Goal: Task Accomplishment & Management: Manage account settings

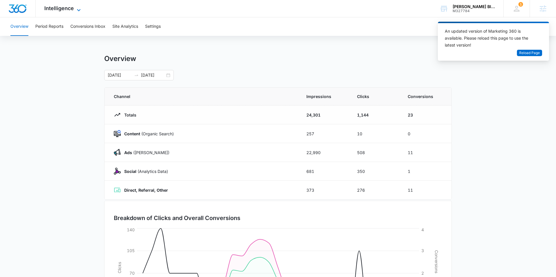
click at [73, 6] on span "Intelligence" at bounding box center [59, 8] width 30 height 6
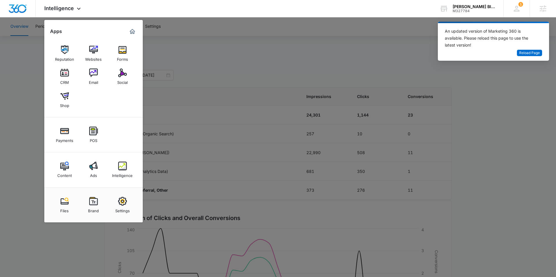
click at [227, 55] on div at bounding box center [278, 138] width 556 height 277
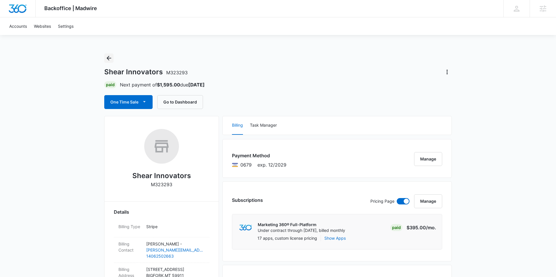
click at [107, 58] on icon "Back" at bounding box center [108, 58] width 5 height 5
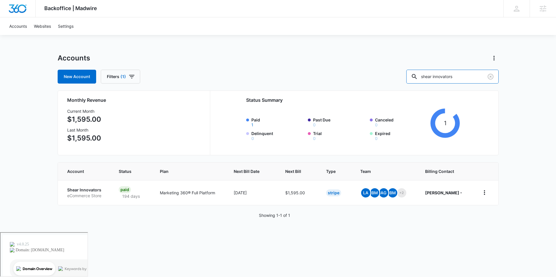
drag, startPoint x: 472, startPoint y: 77, endPoint x: 410, endPoint y: 76, distance: 61.6
click at [410, 76] on div "New Account Filters (1) shear innovators" at bounding box center [278, 77] width 441 height 14
type input "b"
type input "Koastal Komfort"
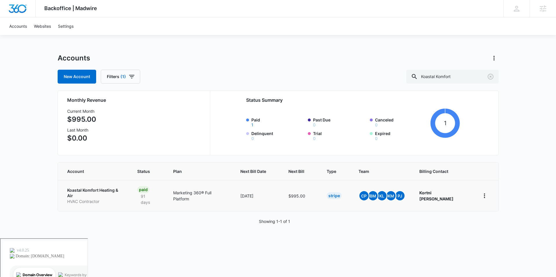
click at [93, 191] on p "Koastal Komfort Heating & Air" at bounding box center [95, 192] width 56 height 11
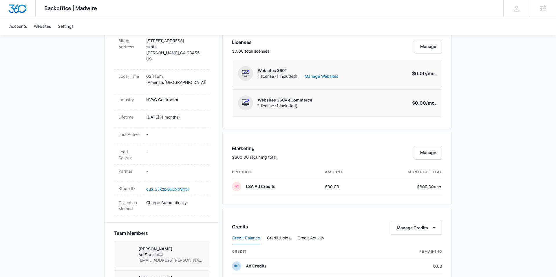
scroll to position [243, 0]
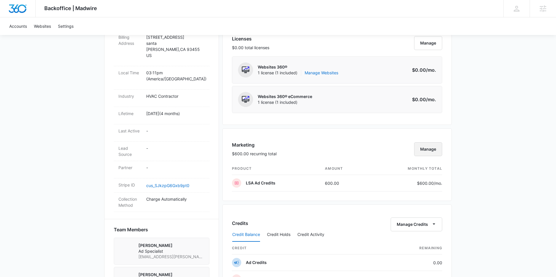
click at [428, 151] on button "Manage" at bounding box center [428, 149] width 28 height 14
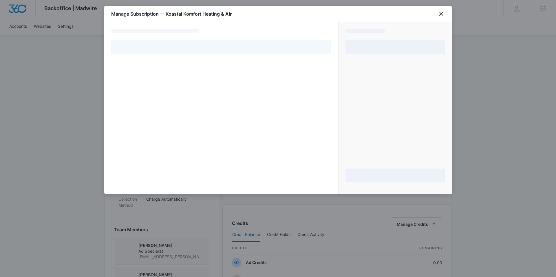
select select "pm_1RSKoZA4n8RTgNjUZEDhnwtG"
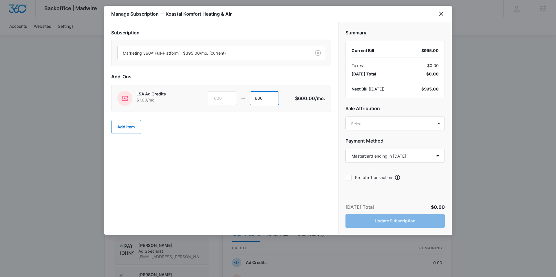
drag, startPoint x: 272, startPoint y: 100, endPoint x: 234, endPoint y: 99, distance: 38.8
click at [234, 99] on div "600 600" at bounding box center [251, 98] width 87 height 14
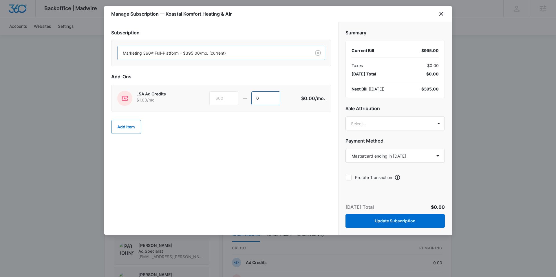
type input "0"
click at [240, 55] on div at bounding box center [213, 52] width 181 height 7
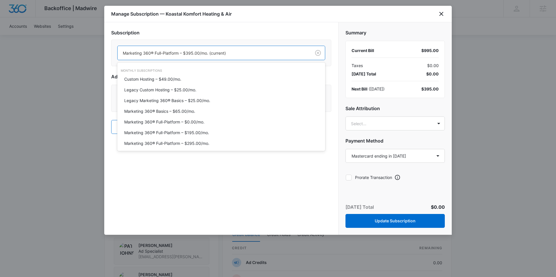
scroll to position [0, 0]
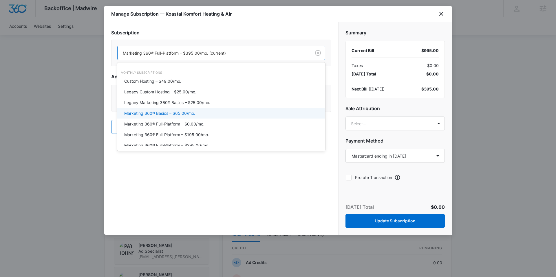
click at [165, 114] on p "Marketing 360® Basics – $65.00/mo." at bounding box center [159, 113] width 71 height 6
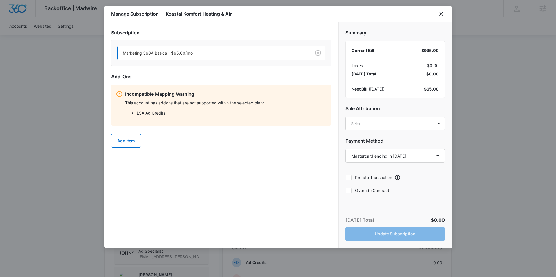
click at [435, 15] on div "Manage Subscription — Koastal Komfort Heating & Air" at bounding box center [277, 14] width 347 height 16
click at [442, 15] on icon "close" at bounding box center [441, 14] width 4 height 4
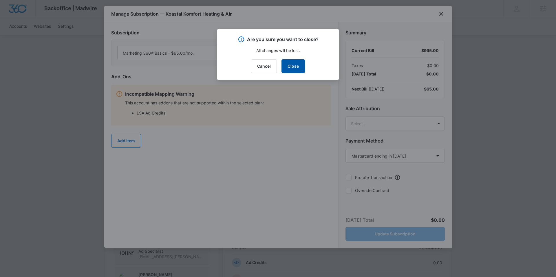
click at [293, 68] on button "Close" at bounding box center [292, 66] width 23 height 14
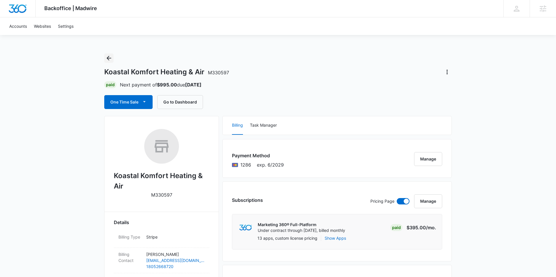
click at [107, 56] on icon "Back" at bounding box center [108, 58] width 7 height 7
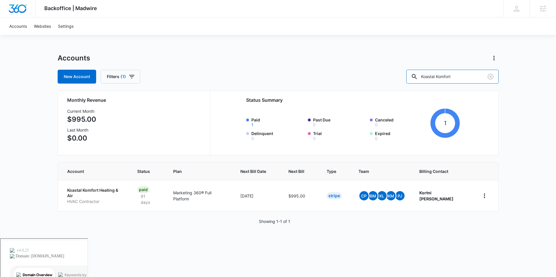
drag, startPoint x: 471, startPoint y: 72, endPoint x: 386, endPoint y: 72, distance: 85.4
click at [386, 72] on div "New Account Filters (1) Koastal Komfort" at bounding box center [278, 77] width 441 height 14
type input "holiday park exxon"
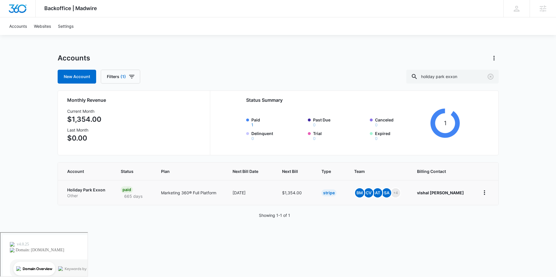
click at [87, 185] on td "Holiday Park Exxon Other" at bounding box center [86, 192] width 56 height 25
click at [89, 191] on p "Holiday Park Exxon" at bounding box center [87, 190] width 40 height 6
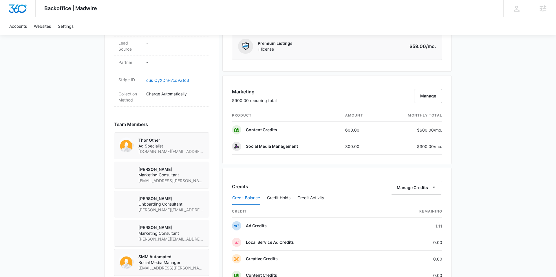
scroll to position [330, 0]
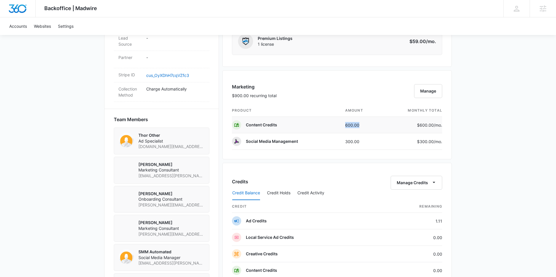
drag, startPoint x: 362, startPoint y: 124, endPoint x: 330, endPoint y: 120, distance: 32.3
click at [330, 120] on tr "Content Credits 600.00 $600.00 /mo." at bounding box center [337, 125] width 210 height 16
drag, startPoint x: 364, startPoint y: 143, endPoint x: 312, endPoint y: 138, distance: 51.7
click at [312, 138] on tr "Social Media Management 300.00 $300.00 /mo." at bounding box center [337, 141] width 210 height 16
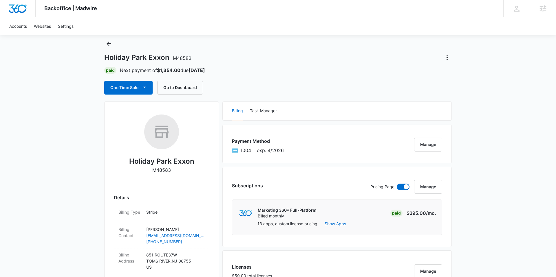
scroll to position [0, 0]
